Goal: Transaction & Acquisition: Purchase product/service

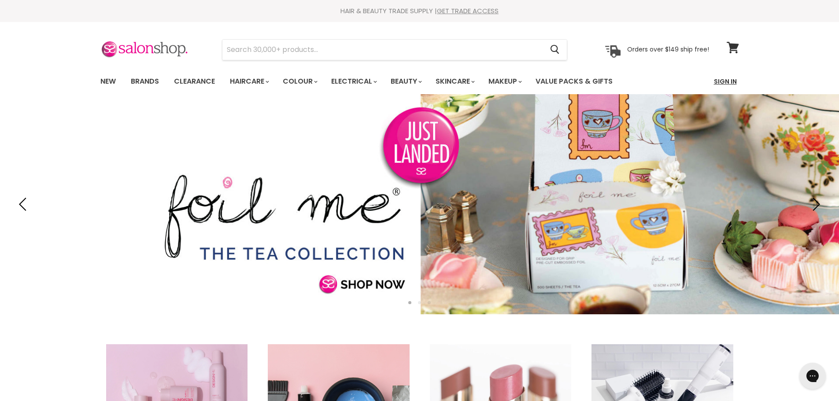
click at [725, 89] on link "Sign In" at bounding box center [725, 81] width 33 height 19
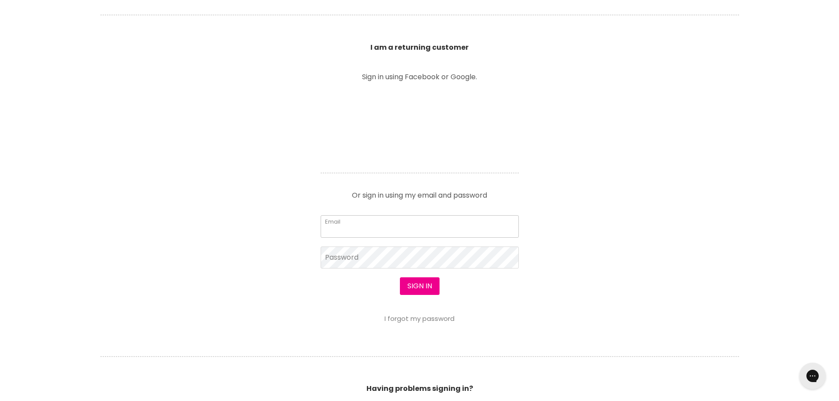
click at [389, 226] on input "Email" at bounding box center [420, 226] width 198 height 22
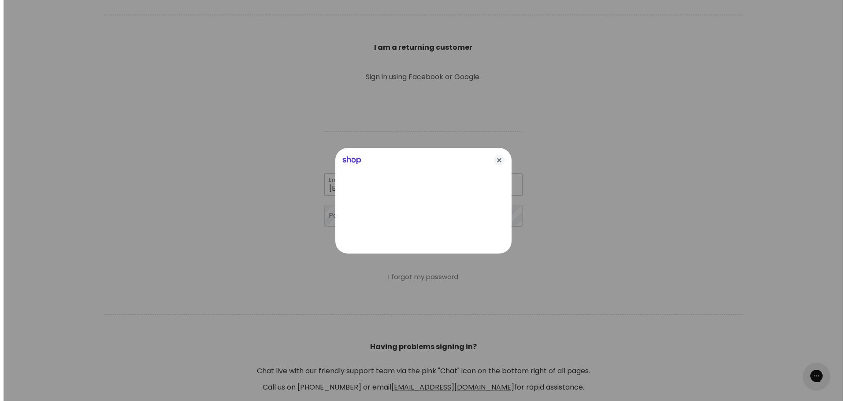
scroll to position [309, 0]
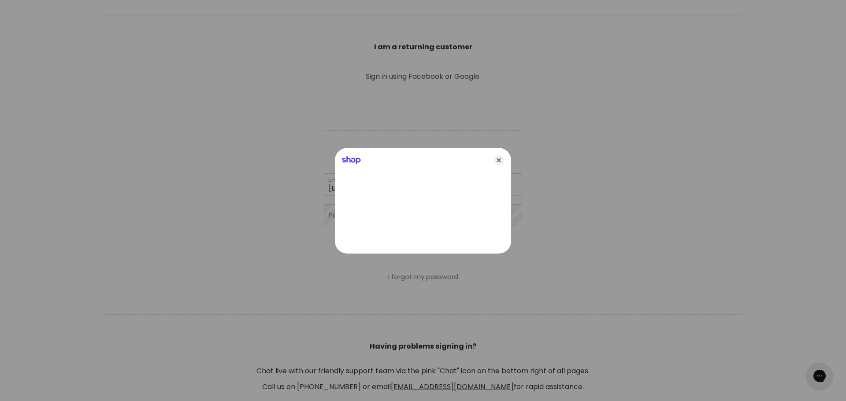
type input "[EMAIL_ADDRESS][DOMAIN_NAME]"
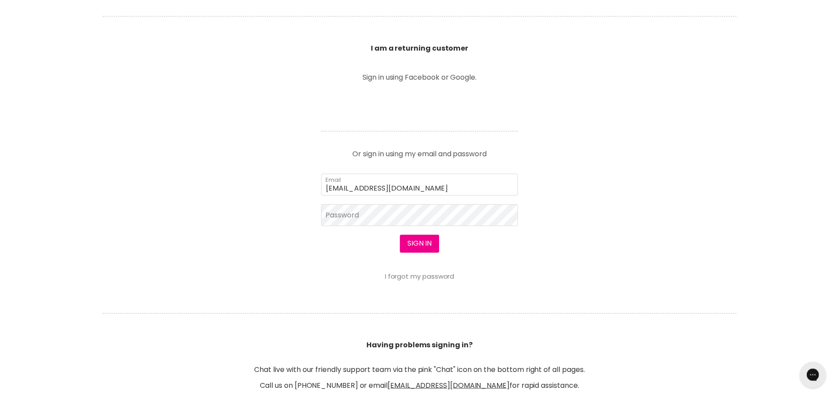
scroll to position [308, 0]
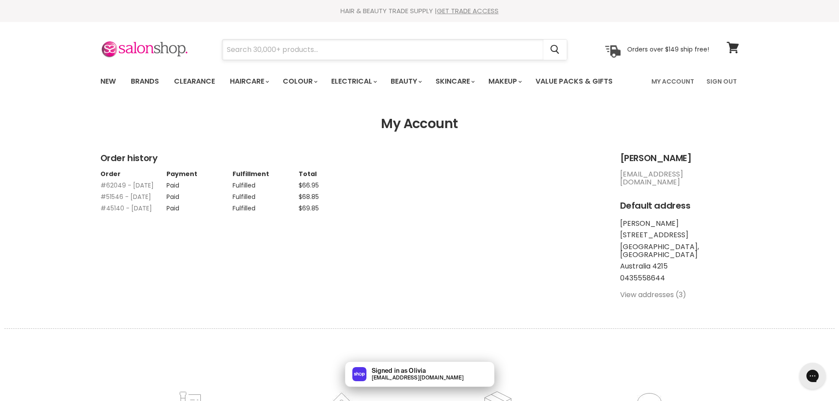
click at [385, 52] on input "Search" at bounding box center [382, 50] width 321 height 20
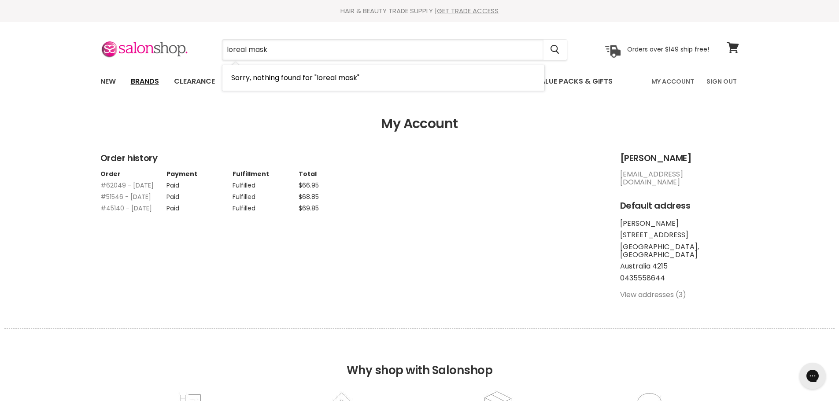
type input "loreal mask"
click at [144, 81] on link "Brands" at bounding box center [144, 81] width 41 height 19
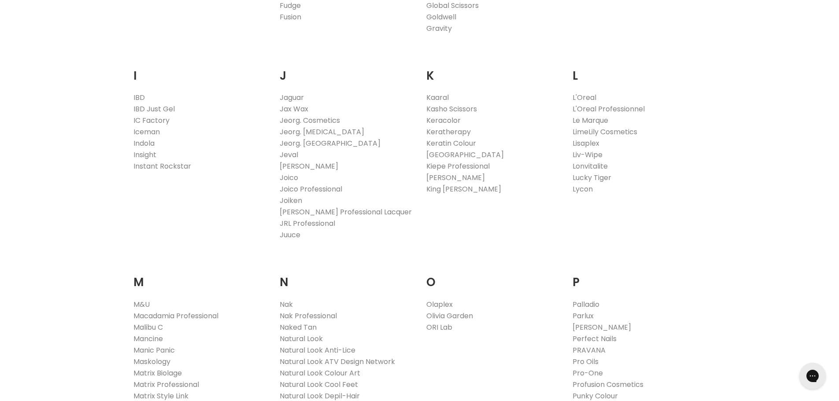
scroll to position [749, 0]
click at [587, 96] on link "L'Oreal" at bounding box center [585, 96] width 24 height 10
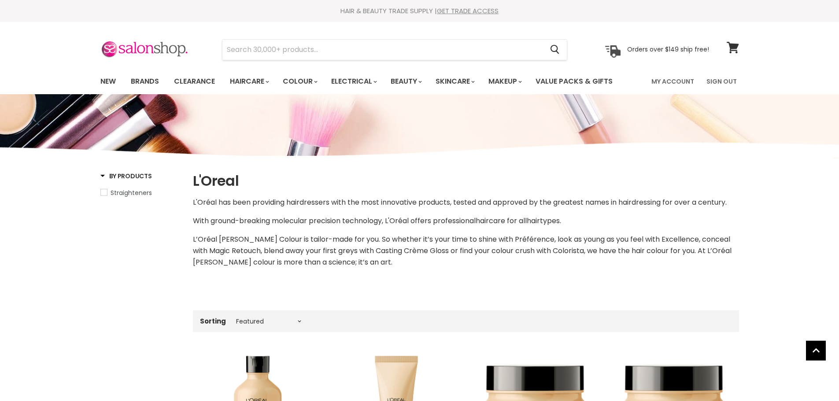
select select "manual"
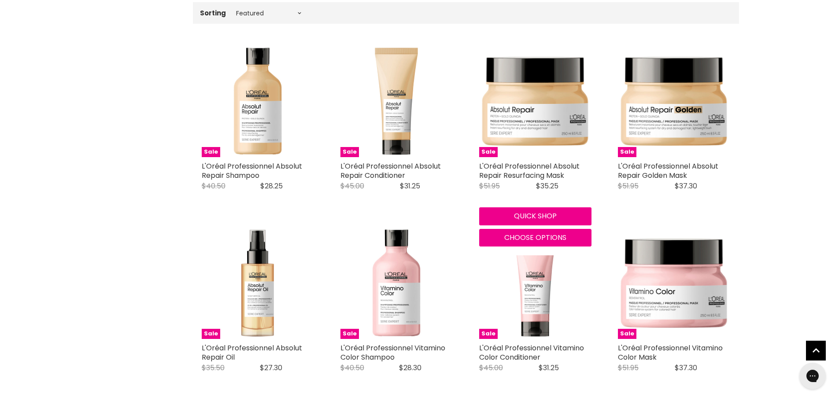
drag, startPoint x: 542, startPoint y: 115, endPoint x: 803, endPoint y: 90, distance: 262.4
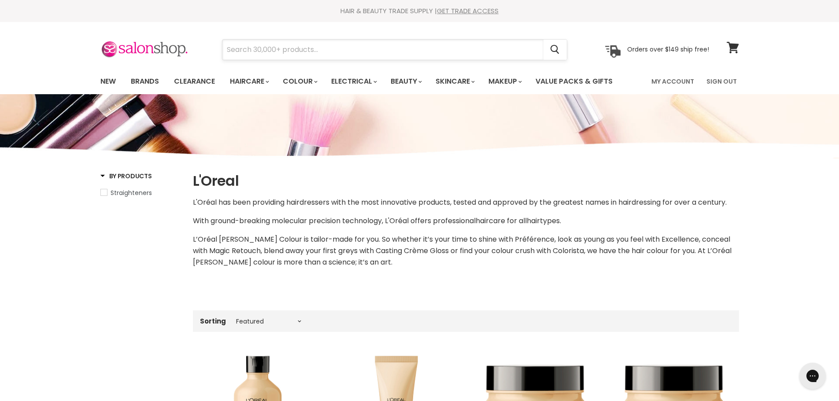
click at [453, 46] on input "Search" at bounding box center [382, 50] width 321 height 20
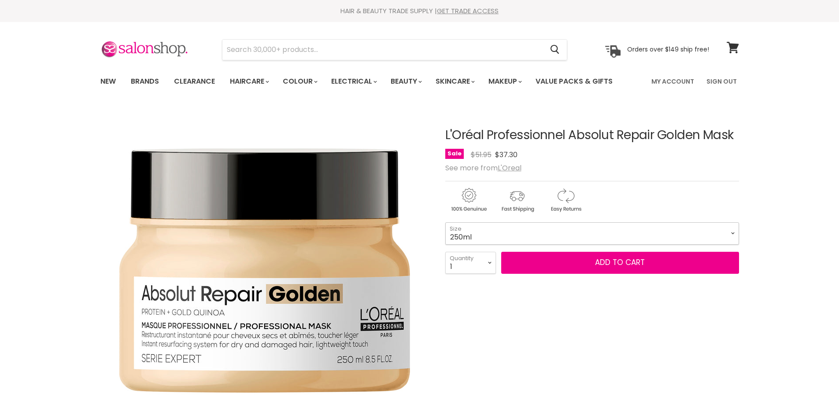
click at [597, 235] on select "250ml 500ml" at bounding box center [592, 233] width 294 height 22
click at [445, 222] on select "250ml 500ml" at bounding box center [592, 233] width 294 height 22
select select "500ml"
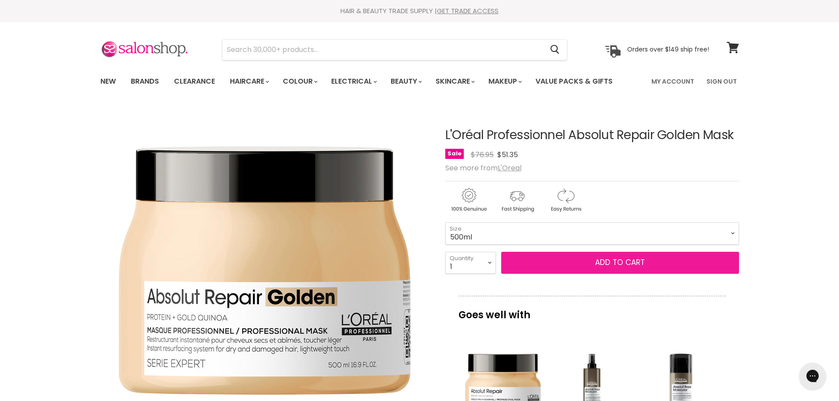
click at [583, 266] on button "Add to cart" at bounding box center [620, 263] width 238 height 22
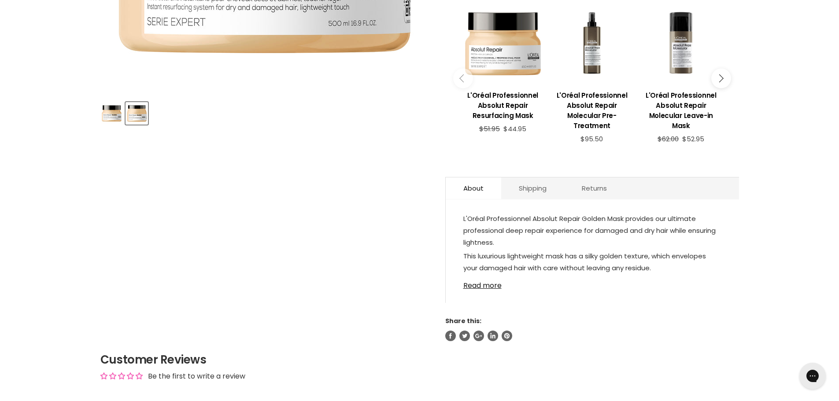
scroll to position [352, 0]
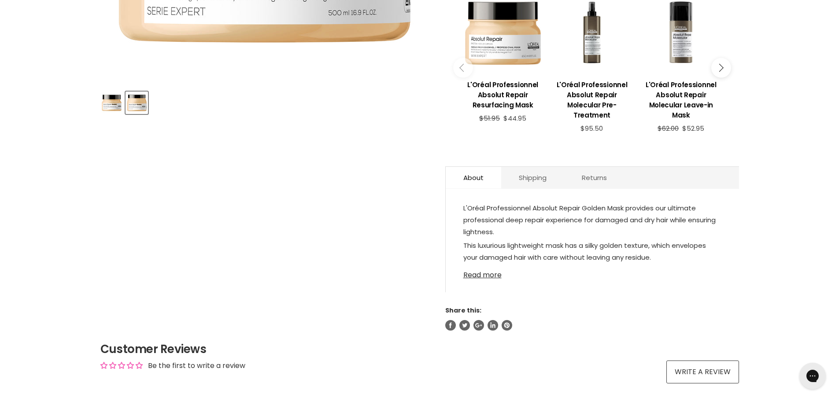
click at [491, 274] on link "Read more" at bounding box center [592, 272] width 258 height 13
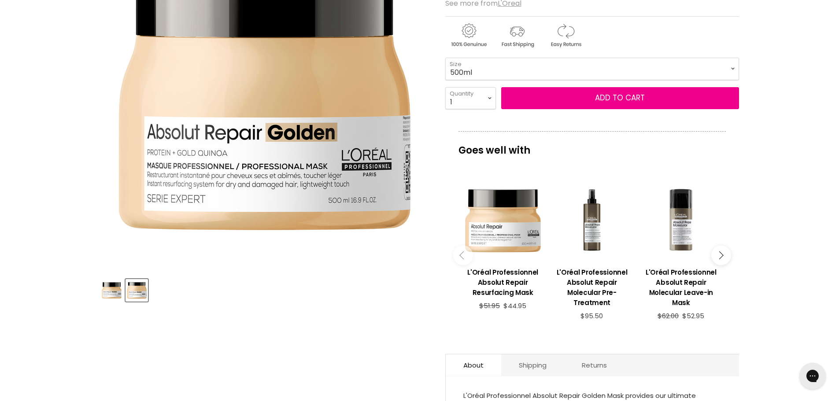
scroll to position [0, 0]
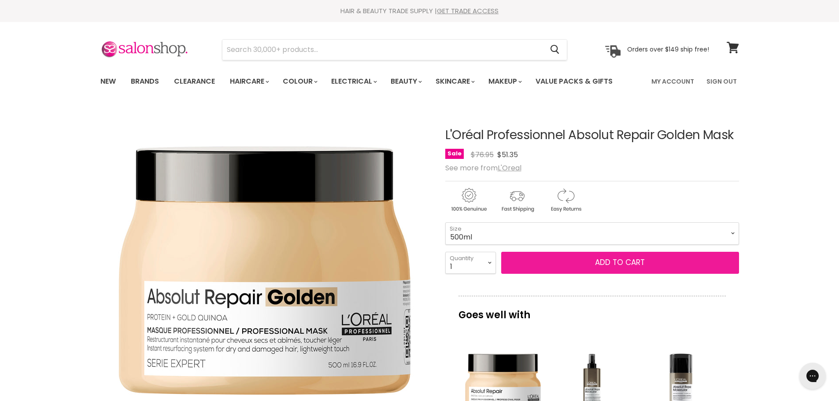
click at [688, 259] on button "Add to cart" at bounding box center [620, 263] width 238 height 22
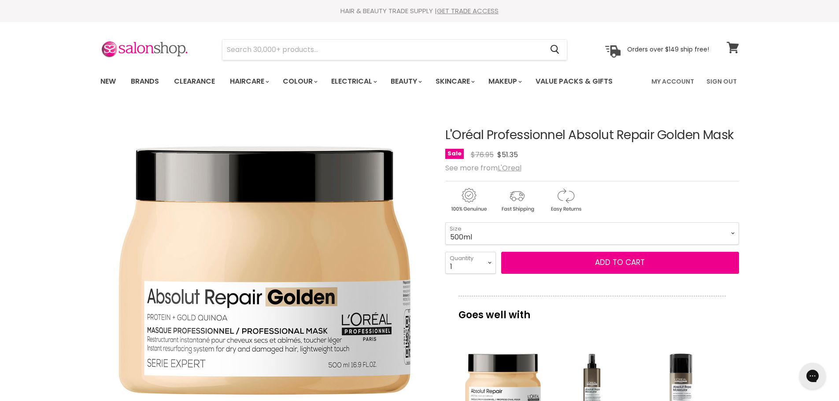
click at [729, 48] on icon at bounding box center [733, 47] width 12 height 11
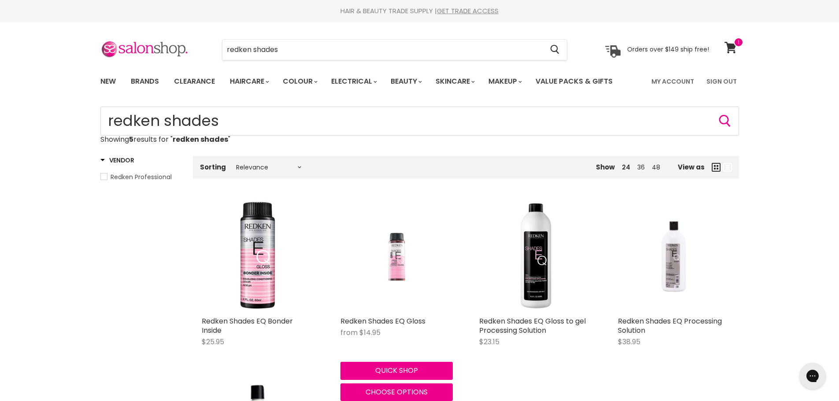
click at [392, 239] on img "Main content" at bounding box center [396, 256] width 75 height 112
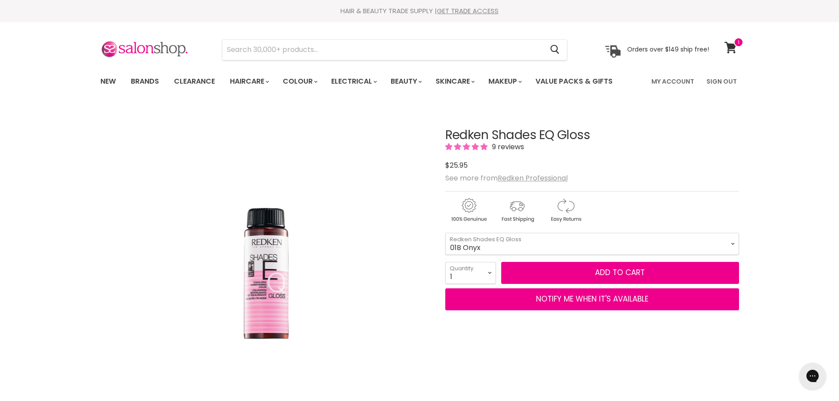
click at [445, 233] on select "08VB [PERSON_NAME] 05V Cosmic Violet 06VB [GEOGRAPHIC_DATA] 04NA Storm Cloud 06…" at bounding box center [592, 244] width 294 height 22
select select "01B Onyx"
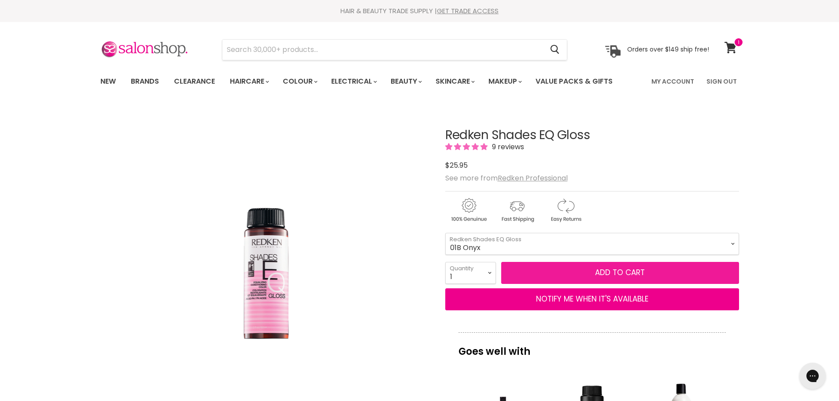
click at [565, 269] on button "Add to cart" at bounding box center [620, 273] width 238 height 22
click at [559, 277] on button "Add to cart" at bounding box center [620, 273] width 238 height 22
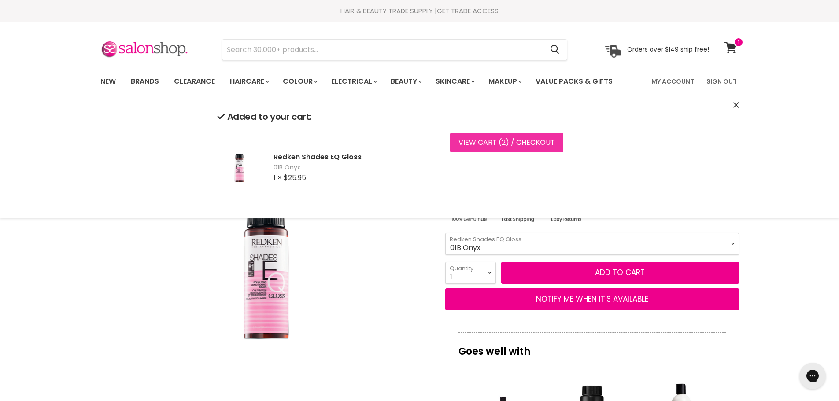
click at [533, 146] on link "View cart ( 2 ) / Checkout" at bounding box center [506, 142] width 113 height 19
